Goal: Task Accomplishment & Management: Use online tool/utility

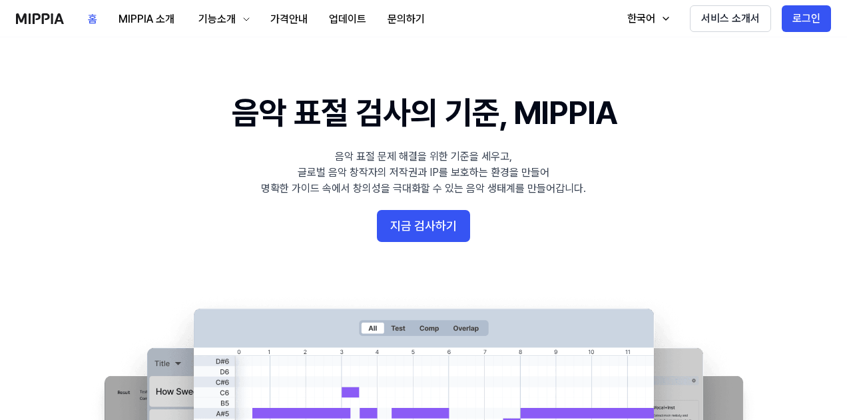
click at [420, 211] on button "지금 검사하기" at bounding box center [423, 226] width 93 height 32
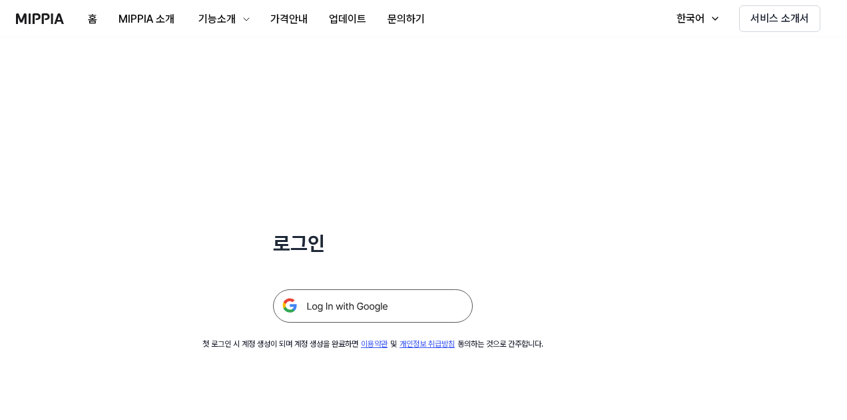
click at [389, 313] on img at bounding box center [373, 305] width 200 height 33
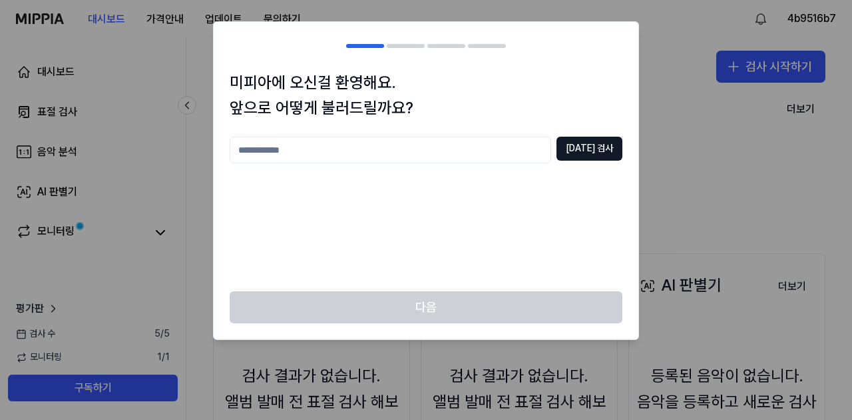
click at [477, 149] on input "text" at bounding box center [391, 150] width 322 height 27
type input "*"
click at [579, 143] on button "[DATE] 검사" at bounding box center [590, 149] width 66 height 24
click at [515, 137] on input "*" at bounding box center [391, 150] width 322 height 27
type input "**"
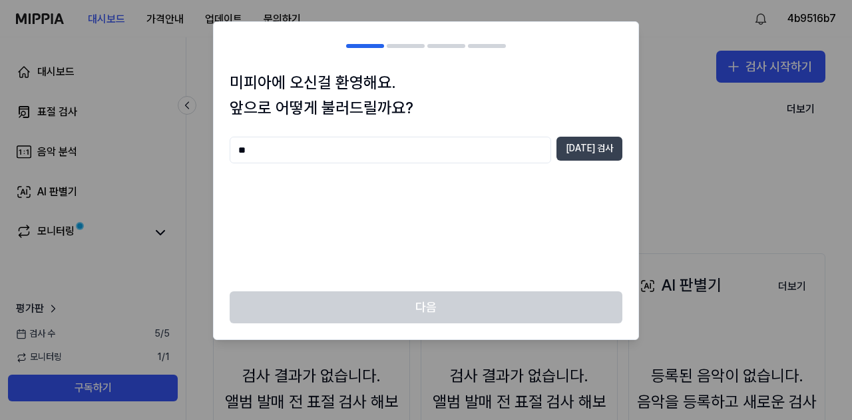
click at [615, 155] on button "[DATE] 검사" at bounding box center [590, 149] width 66 height 24
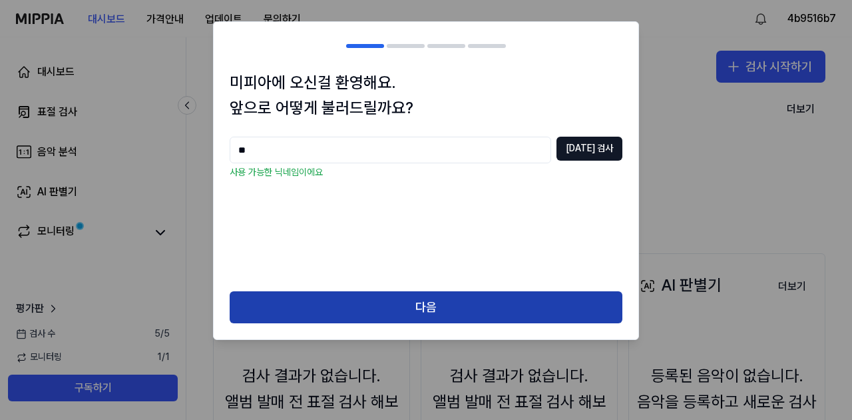
click at [487, 304] on button "다음" at bounding box center [426, 307] width 393 height 32
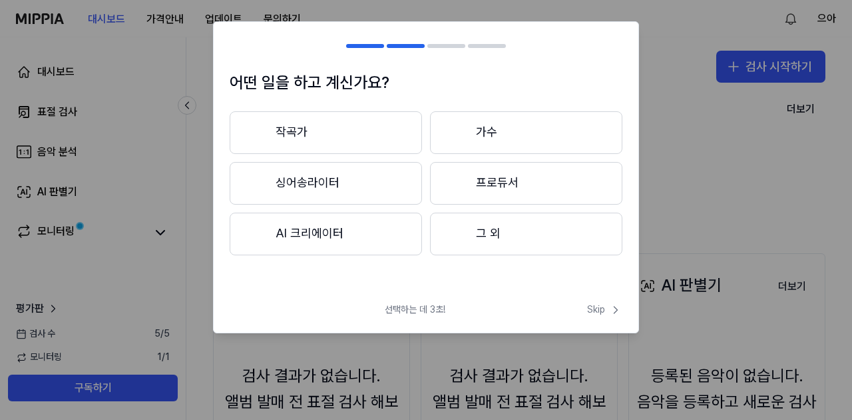
click at [472, 226] on button "그 외" at bounding box center [526, 233] width 192 height 43
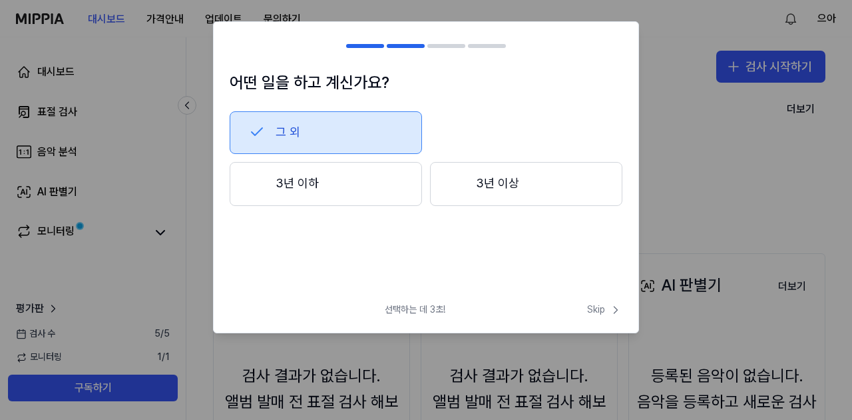
click at [402, 177] on button "3년 이하" at bounding box center [326, 184] width 192 height 44
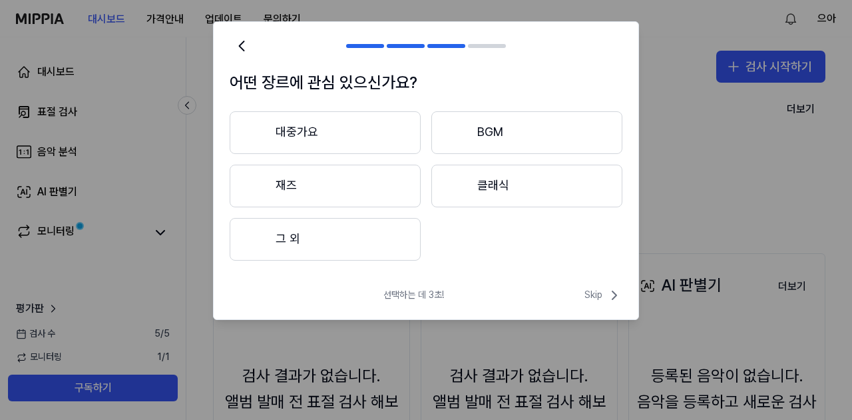
click at [387, 237] on button "그 외" at bounding box center [325, 239] width 191 height 43
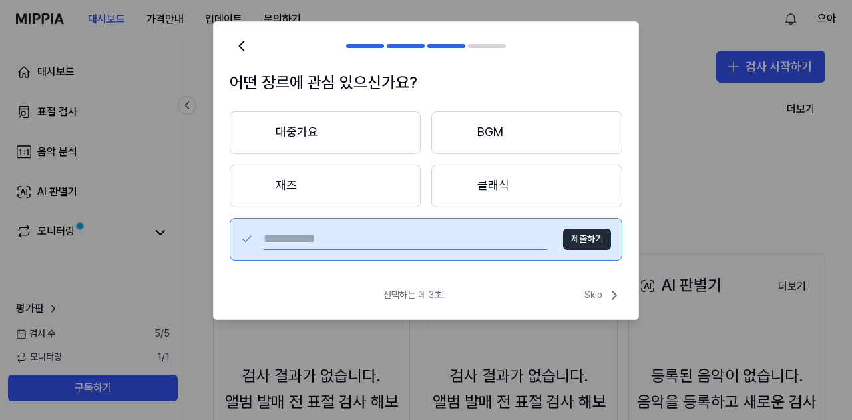
click at [571, 198] on button "클래식" at bounding box center [527, 185] width 191 height 43
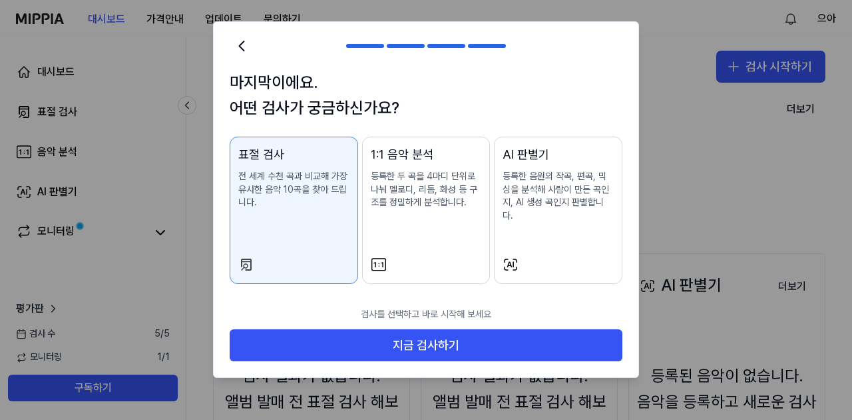
click at [454, 222] on div "1:1 음악 분석 등록한 두 곡을 4마디 단위로 나눠 멜로디, 리듬, 화성 등 구조를 정밀하게 분석합니다." at bounding box center [426, 190] width 111 height 91
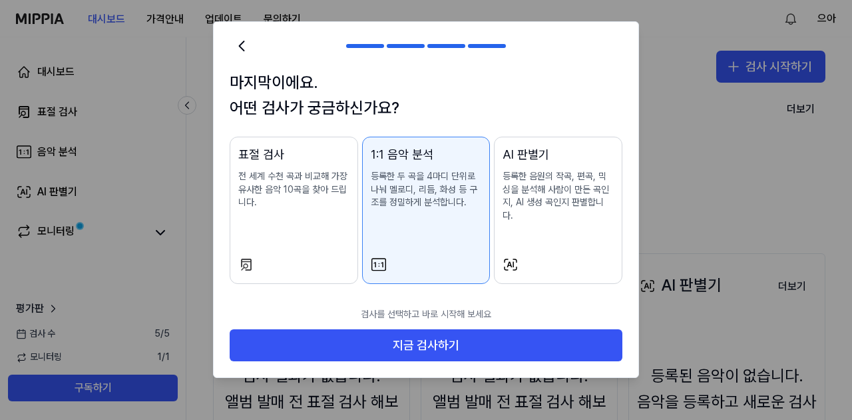
click at [3, 366] on div at bounding box center [426, 210] width 852 height 420
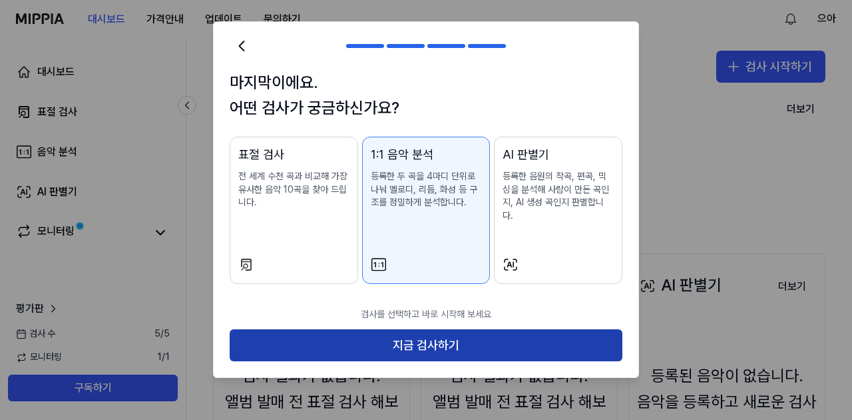
click at [566, 336] on button "지금 검사하기" at bounding box center [426, 345] width 393 height 32
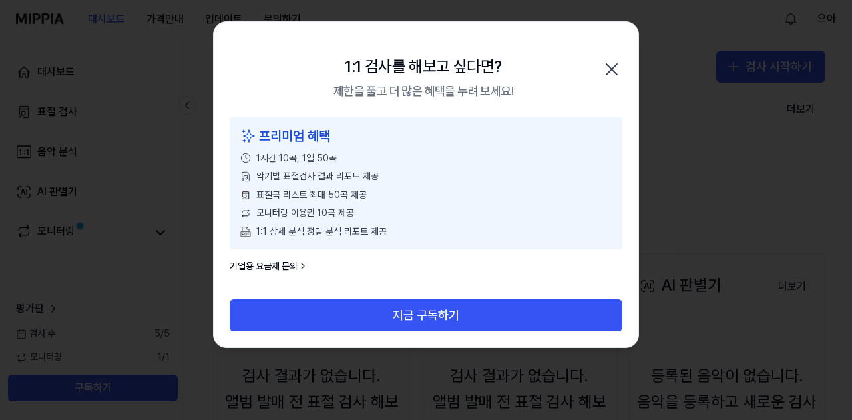
click at [611, 63] on icon "button" at bounding box center [611, 69] width 21 height 21
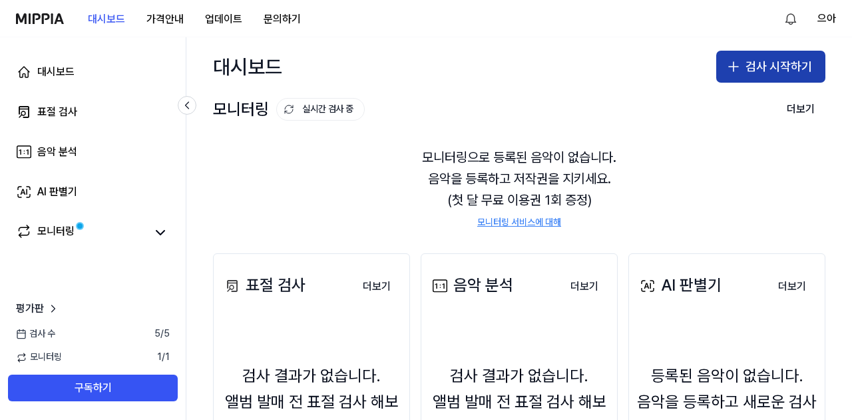
click at [764, 60] on button "검사 시작하기" at bounding box center [771, 67] width 109 height 32
click at [733, 105] on button "표절 검사" at bounding box center [741, 103] width 148 height 24
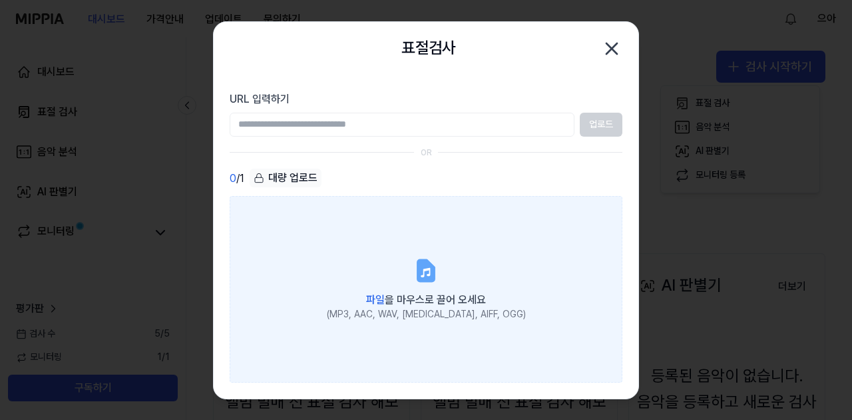
click at [557, 251] on label "파일 을 마우스로 끌어 오세요 (MP3, AAC, WAV, [MEDICAL_DATA], AIFF, OGG)" at bounding box center [426, 289] width 393 height 186
click at [0, 0] on input "파일 을 마우스로 끌어 오세요 (MP3, AAC, WAV, [MEDICAL_DATA], AIFF, OGG)" at bounding box center [0, 0] width 0 height 0
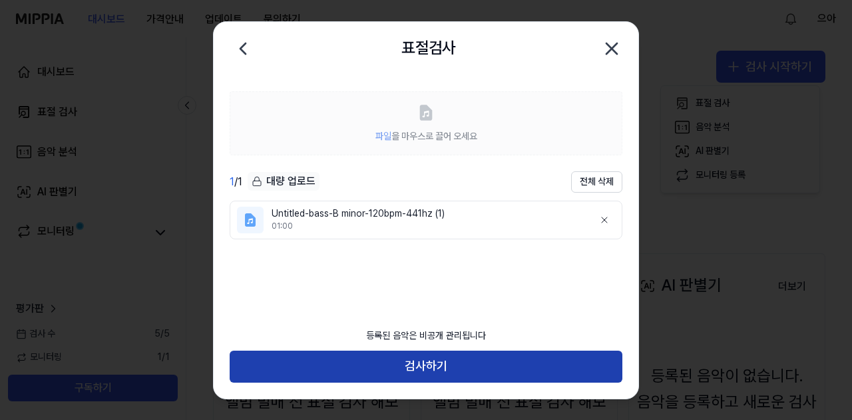
click at [261, 369] on button "검사하기" at bounding box center [426, 366] width 393 height 32
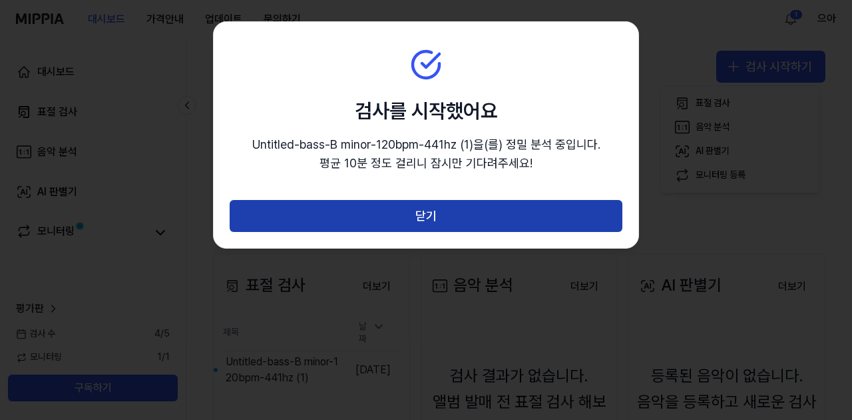
click at [576, 202] on button "닫기" at bounding box center [426, 216] width 393 height 32
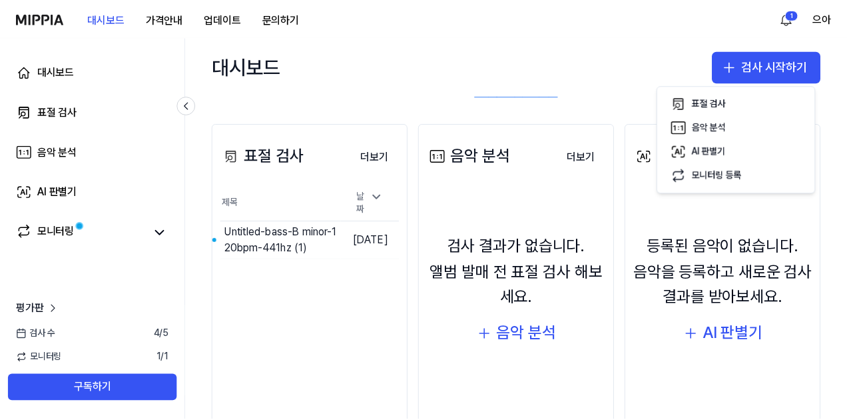
scroll to position [133, 0]
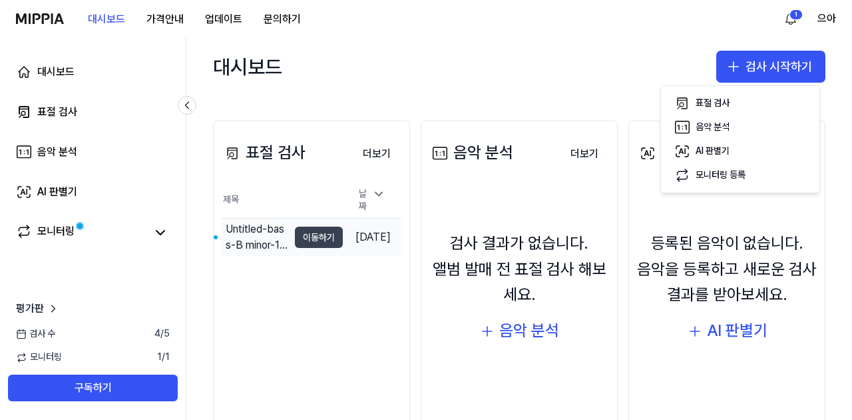
click at [317, 240] on button "이동하기" at bounding box center [319, 236] width 48 height 21
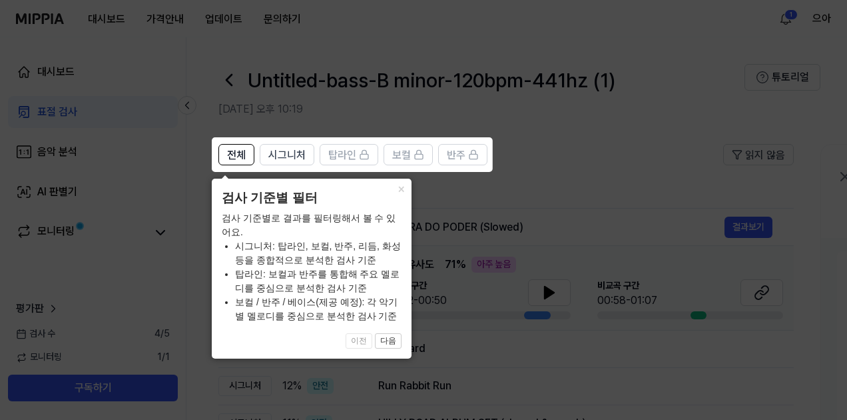
click at [392, 343] on button "다음" at bounding box center [388, 341] width 27 height 16
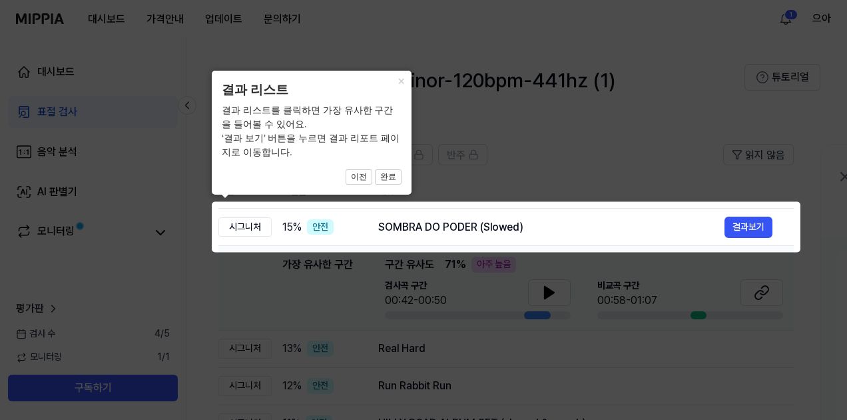
click at [606, 172] on icon at bounding box center [426, 210] width 852 height 420
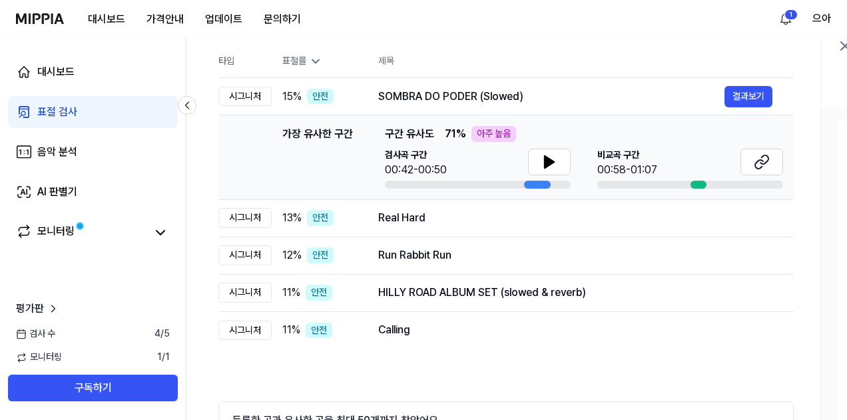
scroll to position [130, 0]
click at [601, 71] on th "제목" at bounding box center [586, 62] width 416 height 32
click at [551, 161] on icon at bounding box center [549, 162] width 9 height 12
click at [760, 164] on icon at bounding box center [762, 162] width 16 height 16
click at [632, 222] on div "Real Hard" at bounding box center [551, 218] width 346 height 16
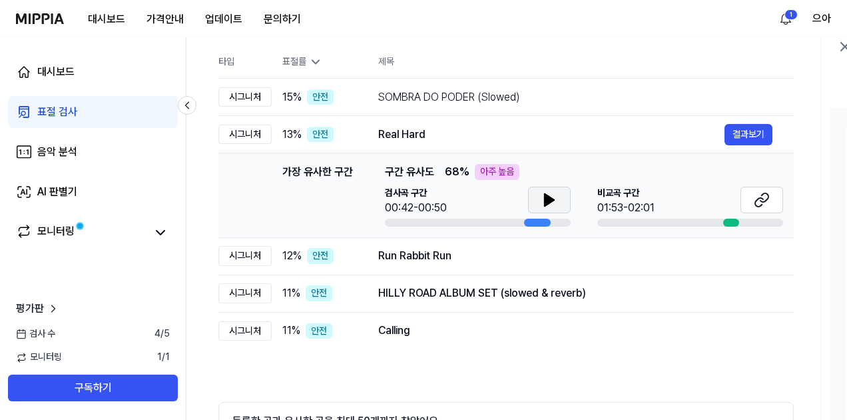
click at [552, 198] on icon at bounding box center [549, 200] width 9 height 12
click at [752, 190] on button at bounding box center [762, 199] width 43 height 27
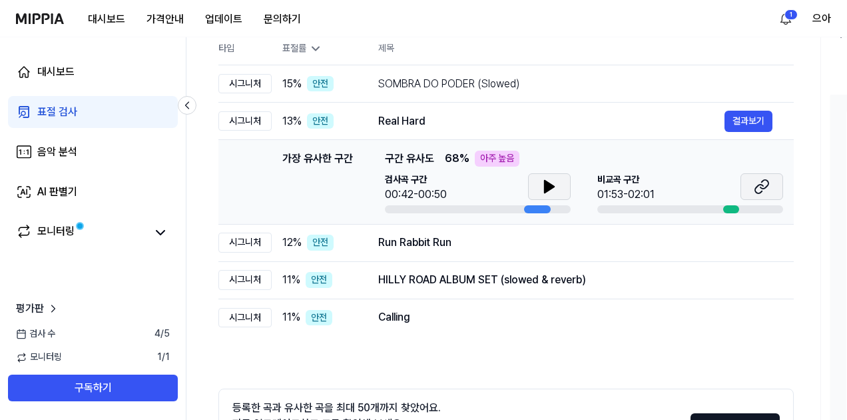
scroll to position [149, 0]
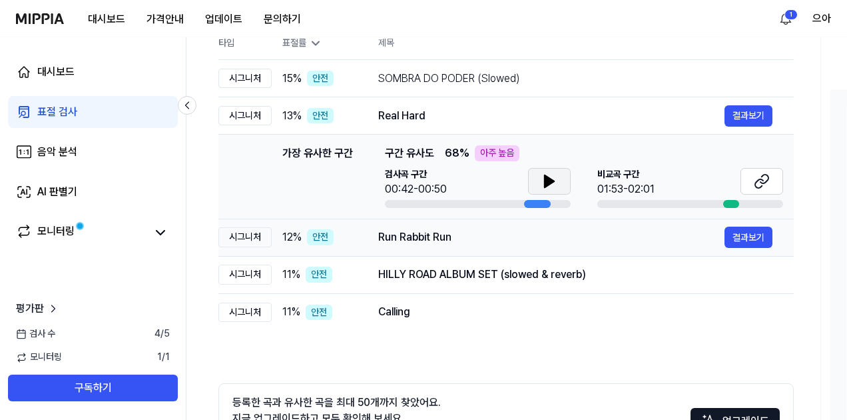
click at [591, 236] on div "Run Rabbit Run" at bounding box center [551, 237] width 346 height 16
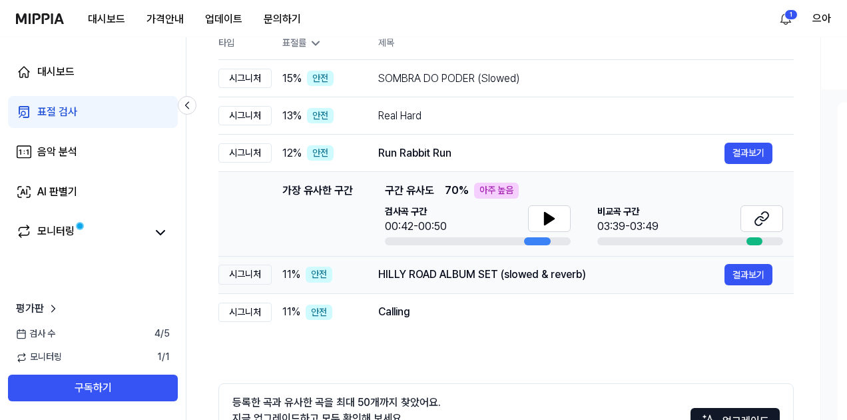
click at [647, 278] on div "HILLY ROAD ALBUM SET (slowed & reverb)" at bounding box center [551, 274] width 346 height 16
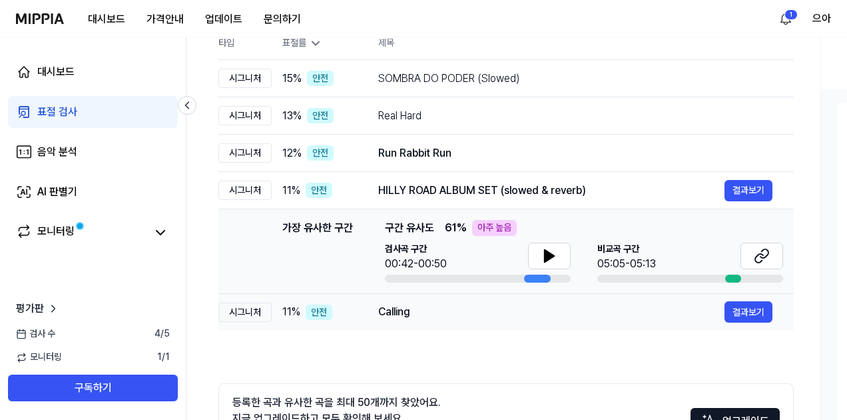
click at [645, 323] on td "Calling 결과보기" at bounding box center [575, 311] width 437 height 37
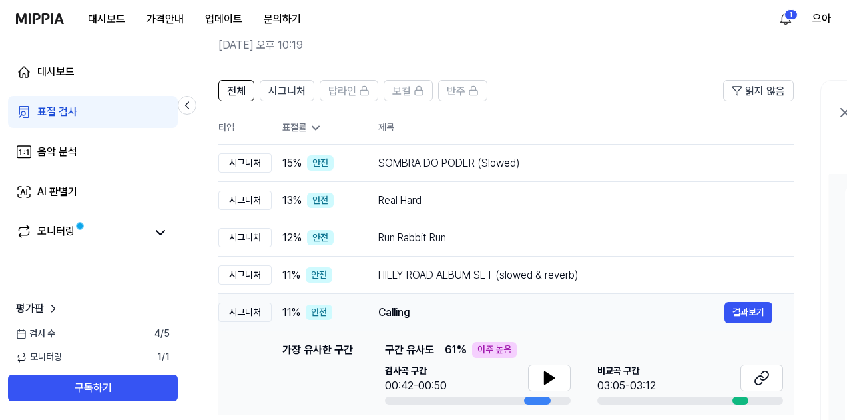
scroll to position [57, 0]
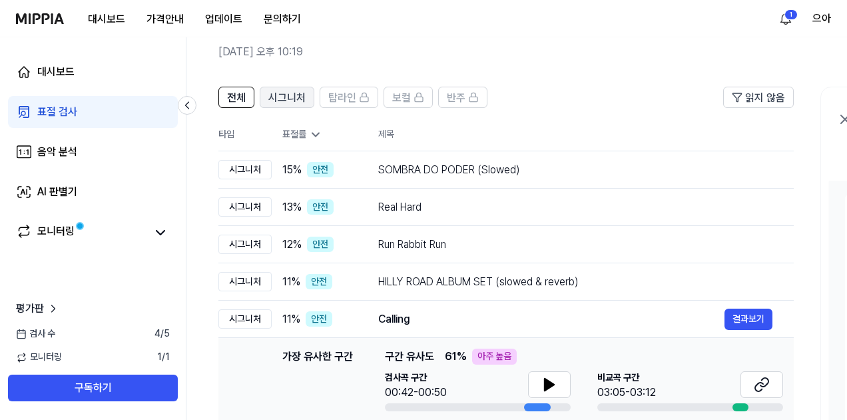
click at [287, 93] on span "시그니처" at bounding box center [286, 98] width 37 height 16
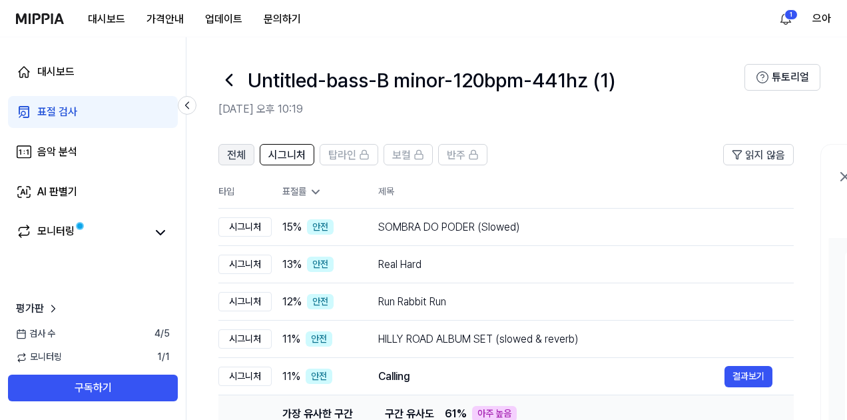
click at [228, 151] on span "전체" at bounding box center [236, 155] width 19 height 16
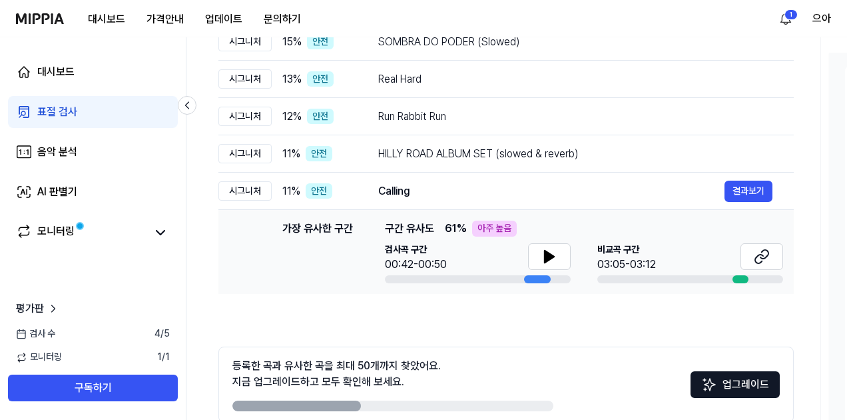
scroll to position [252, 0]
